Goal: Find contact information: Find contact information

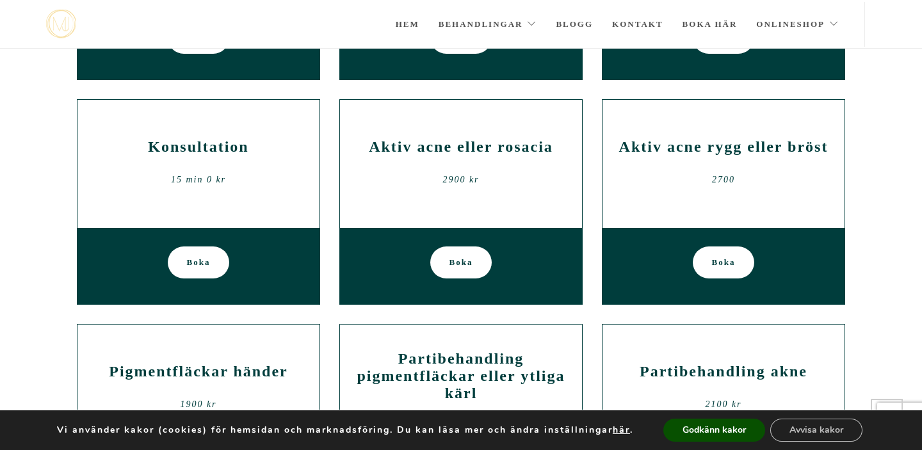
scroll to position [484, 0]
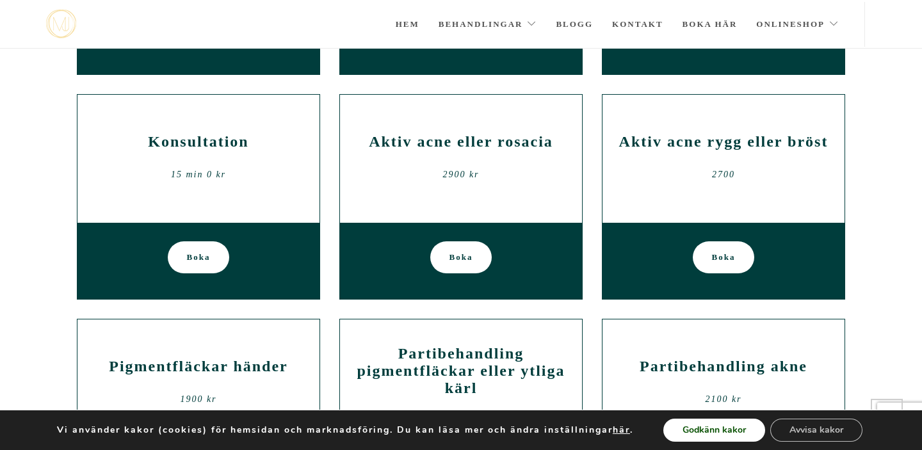
click at [711, 427] on button "Godkänn kakor" at bounding box center [714, 430] width 102 height 23
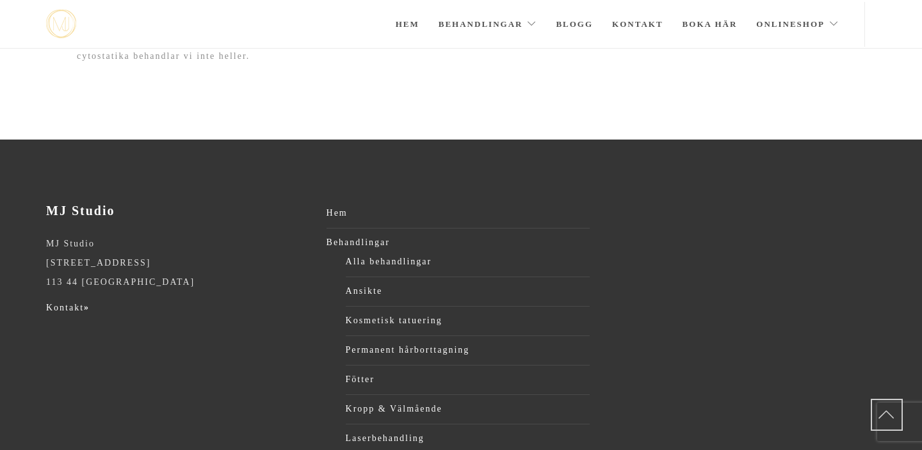
scroll to position [1165, 0]
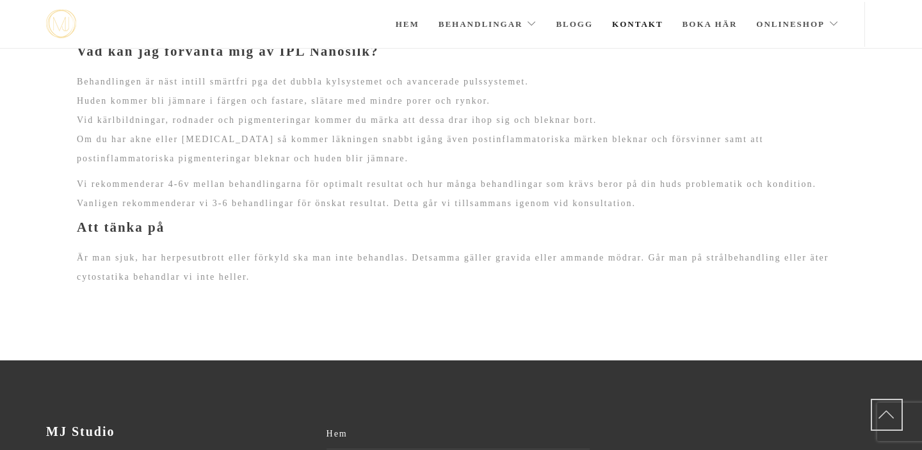
click at [640, 28] on link "Kontakt" at bounding box center [637, 24] width 51 height 45
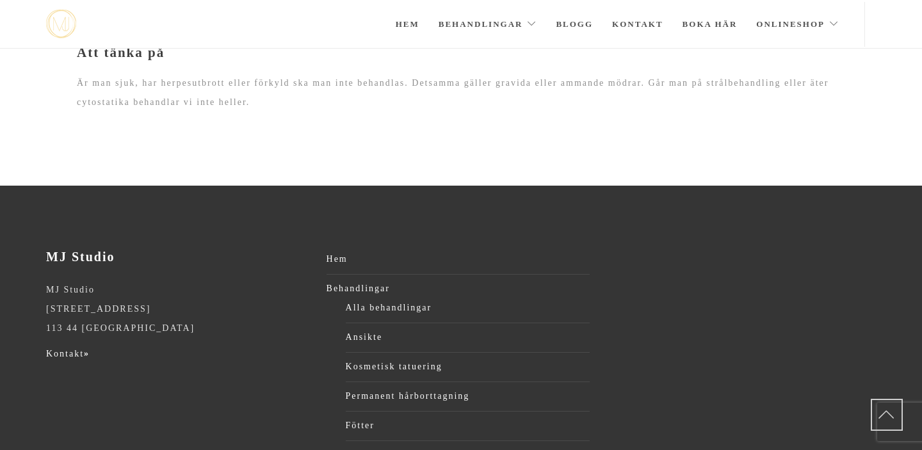
scroll to position [1489, 0]
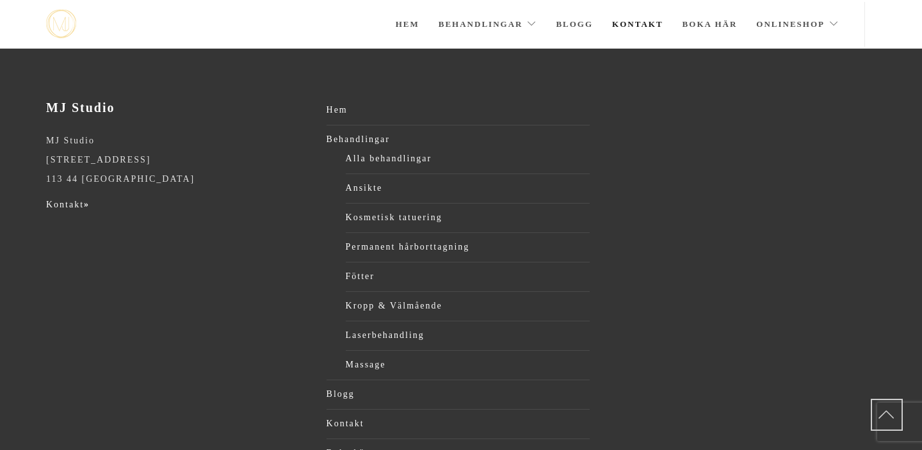
click at [647, 30] on link "Kontakt" at bounding box center [637, 24] width 51 height 45
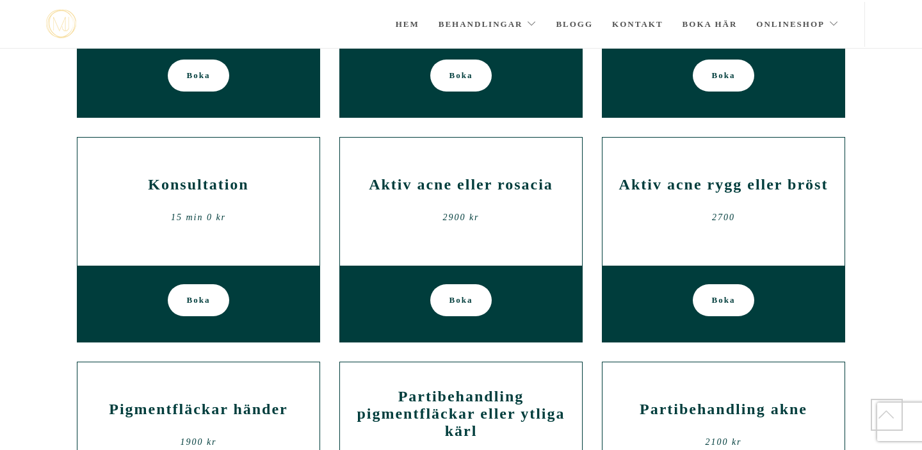
scroll to position [0, 0]
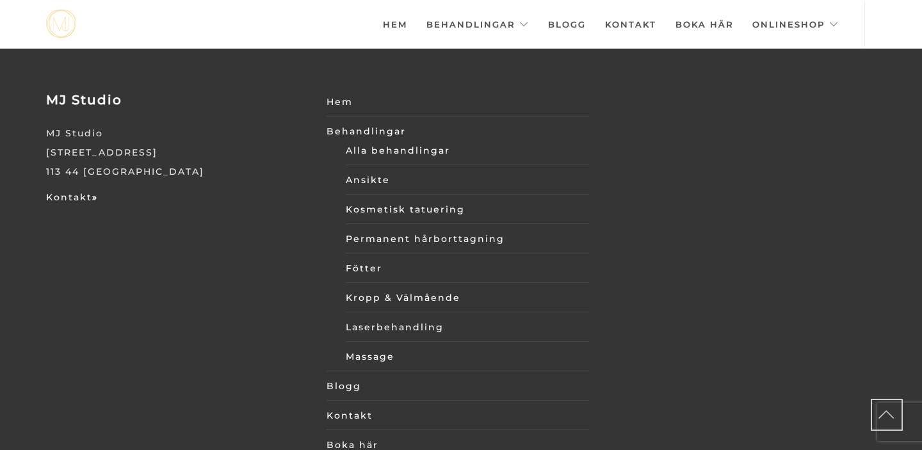
scroll to position [4364, 0]
click at [163, 124] on p "MJ Studio [STREET_ADDRESS]" at bounding box center [178, 152] width 264 height 58
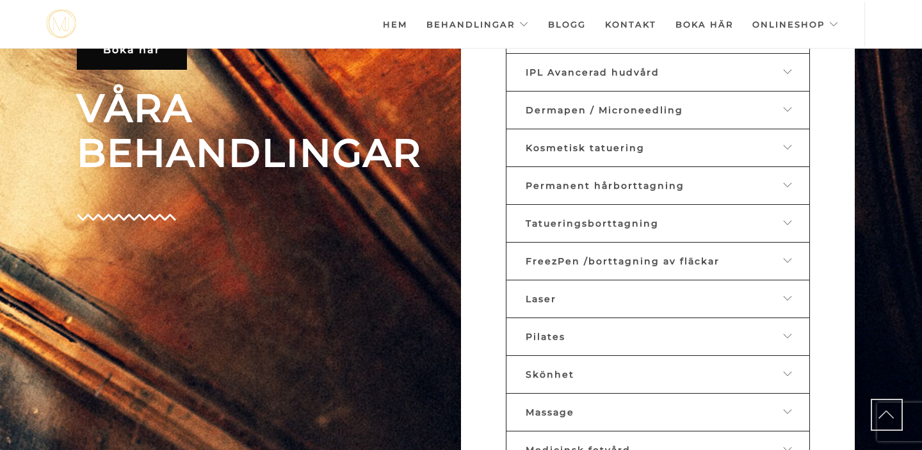
scroll to position [0, 0]
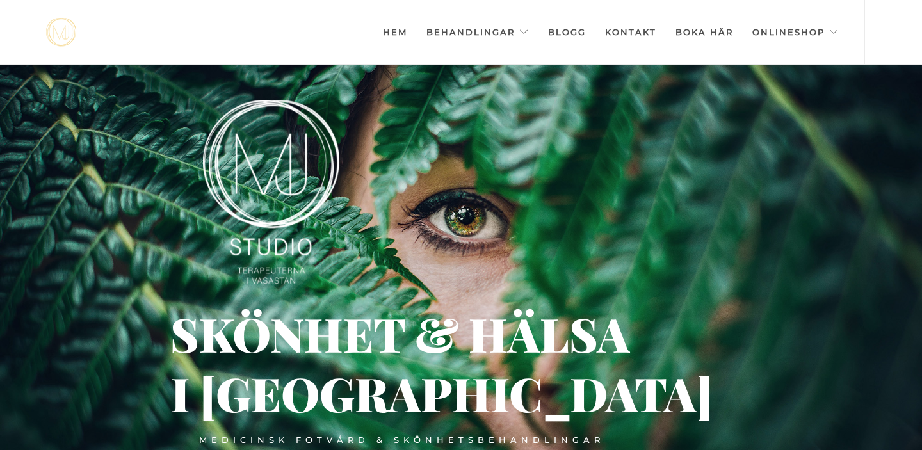
drag, startPoint x: 315, startPoint y: 278, endPoint x: 286, endPoint y: 191, distance: 92.5
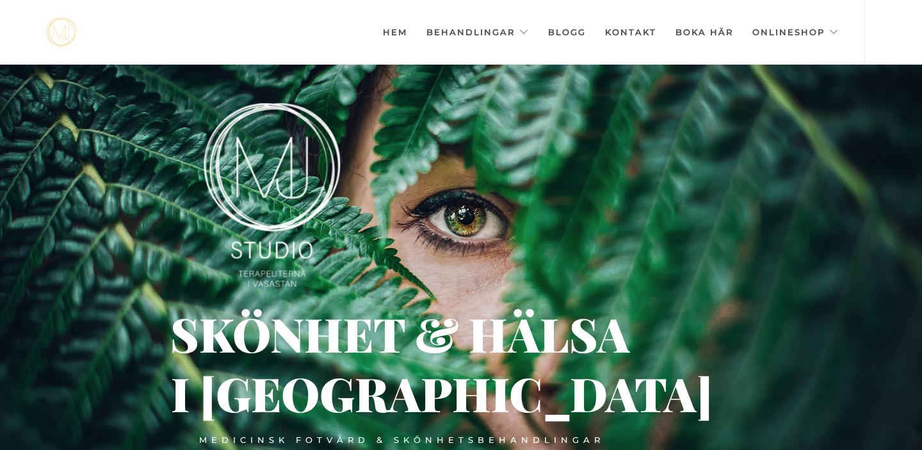
drag, startPoint x: 302, startPoint y: 213, endPoint x: 163, endPoint y: 213, distance: 138.3
